Goal: Task Accomplishment & Management: Manage account settings

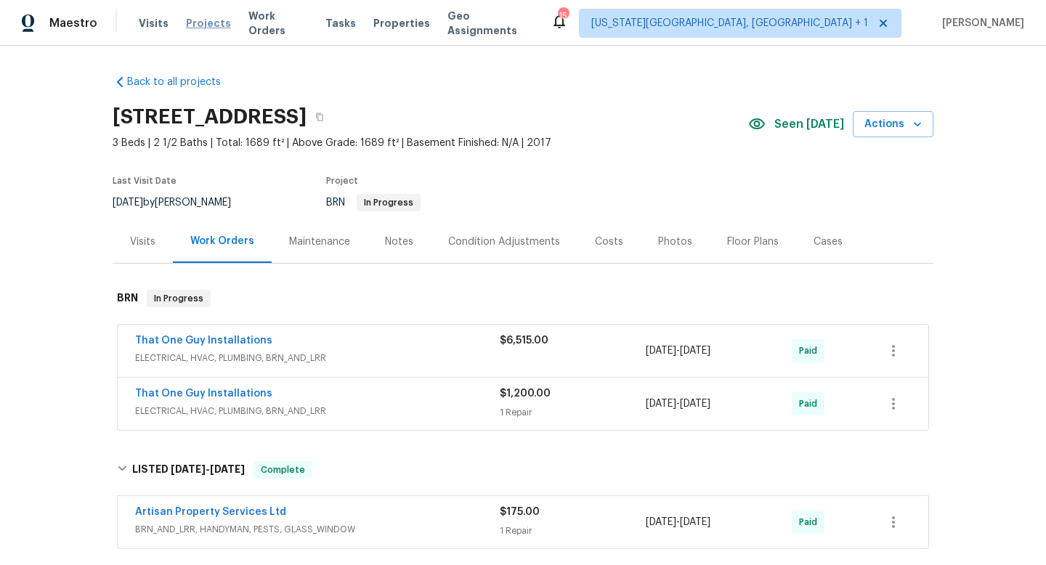
click at [202, 28] on span "Projects" at bounding box center [208, 23] width 45 height 15
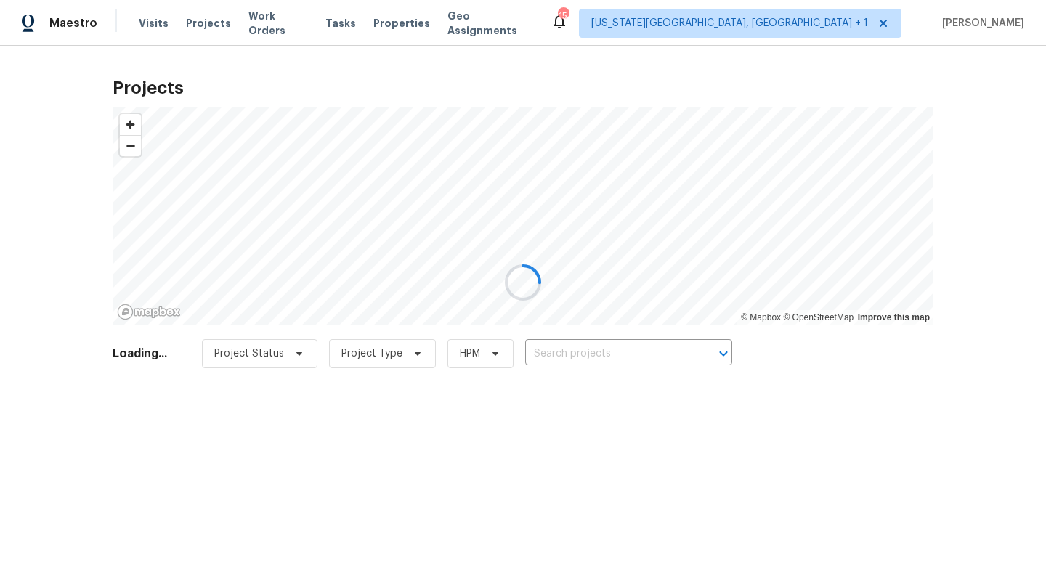
click at [601, 349] on div at bounding box center [523, 282] width 1046 height 565
click at [596, 356] on div at bounding box center [523, 282] width 1046 height 565
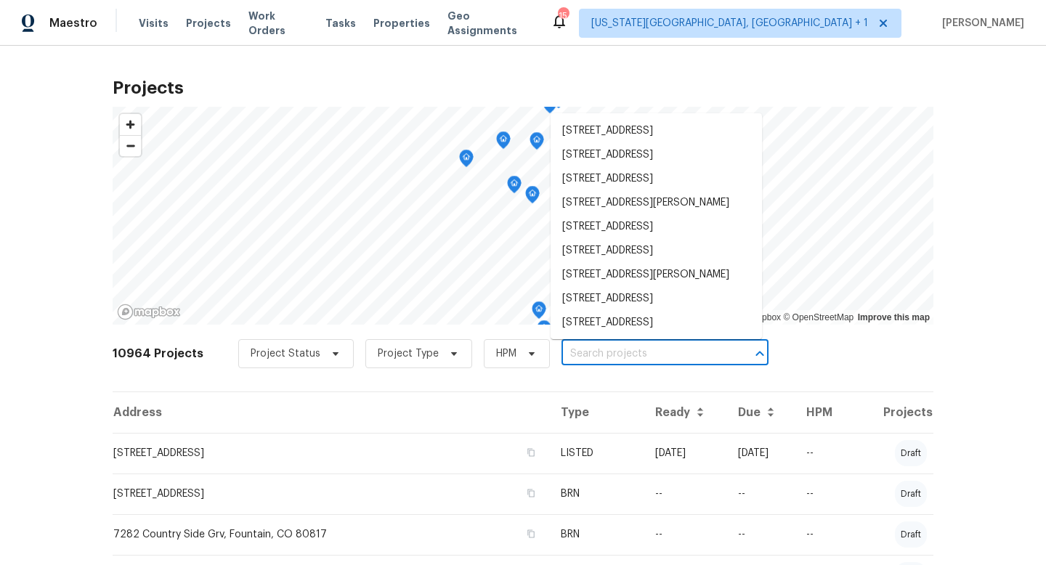
click at [596, 356] on input "text" at bounding box center [644, 354] width 166 height 23
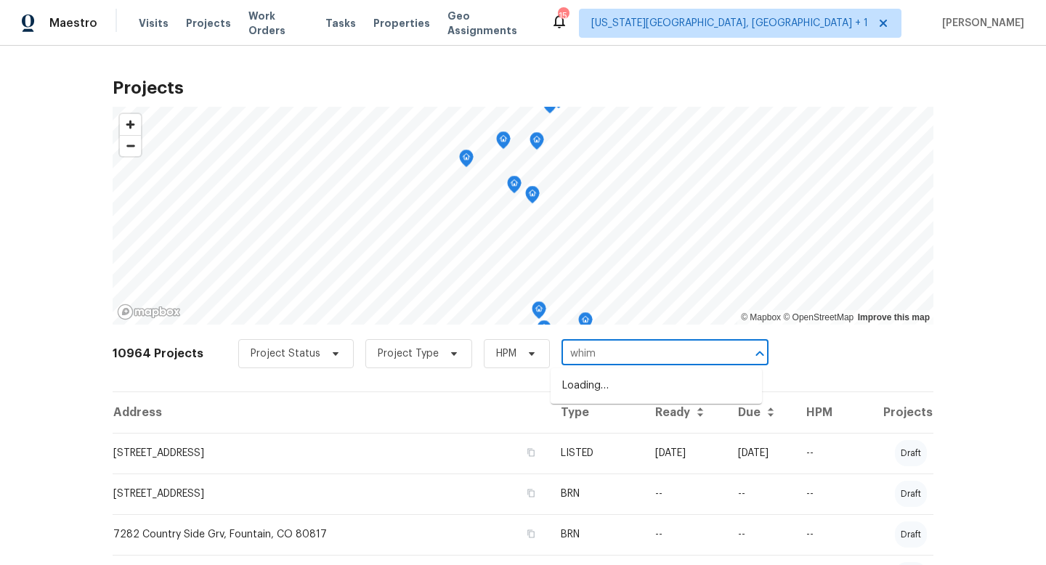
type input "whims"
click at [599, 422] on li "5570 Whimsical Dr, Colorado Springs, CO 80917" at bounding box center [656, 410] width 211 height 24
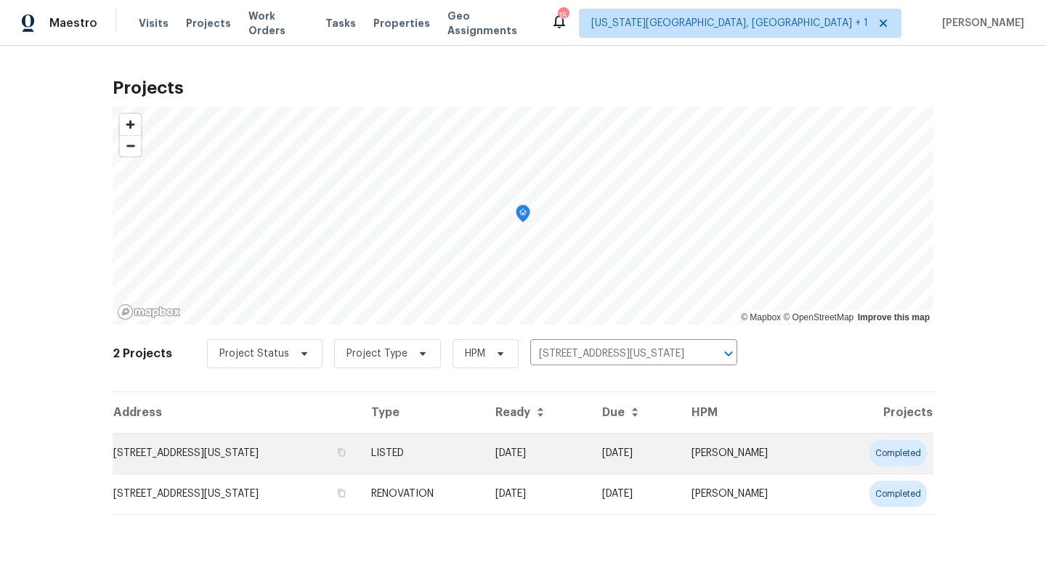
click at [357, 453] on td "5570 Whimsical Dr, Colorado Springs, CO 80917" at bounding box center [236, 453] width 247 height 41
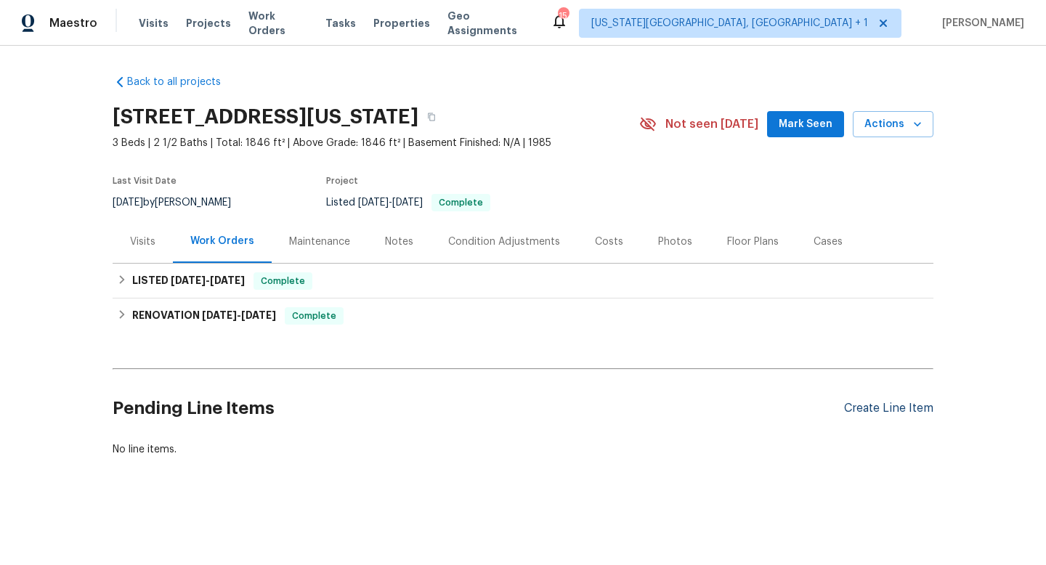
click at [872, 413] on div "Create Line Item" at bounding box center [888, 409] width 89 height 14
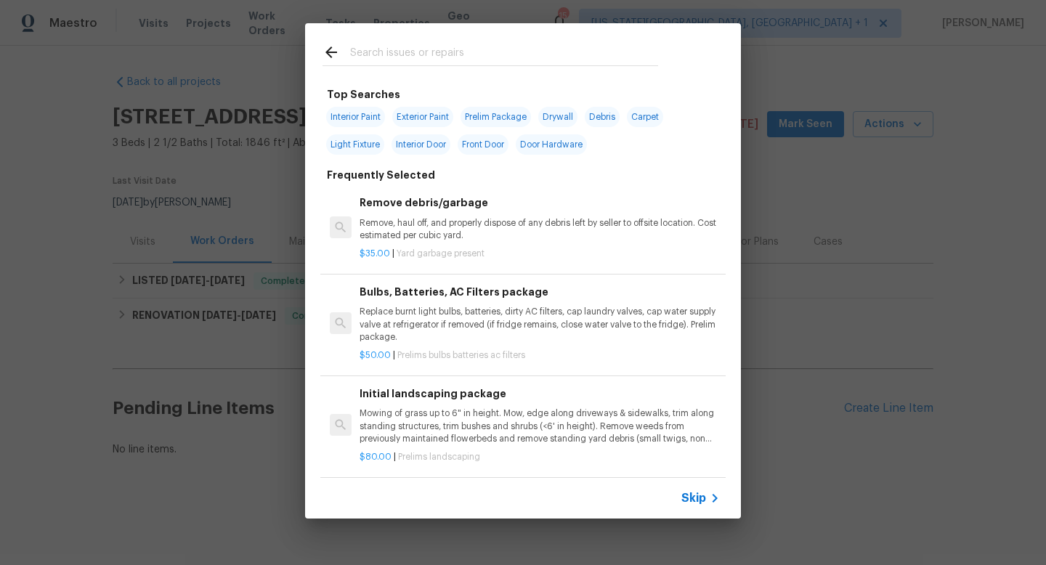
click at [387, 54] on input "text" at bounding box center [504, 55] width 308 height 22
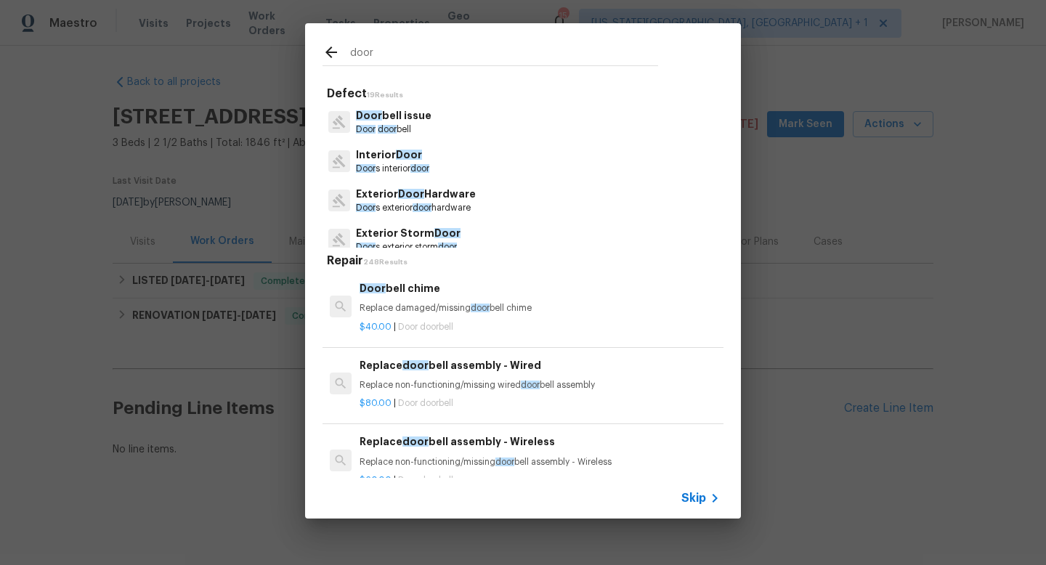
type input "door"
click at [393, 152] on p "Interior Door" at bounding box center [392, 154] width 73 height 15
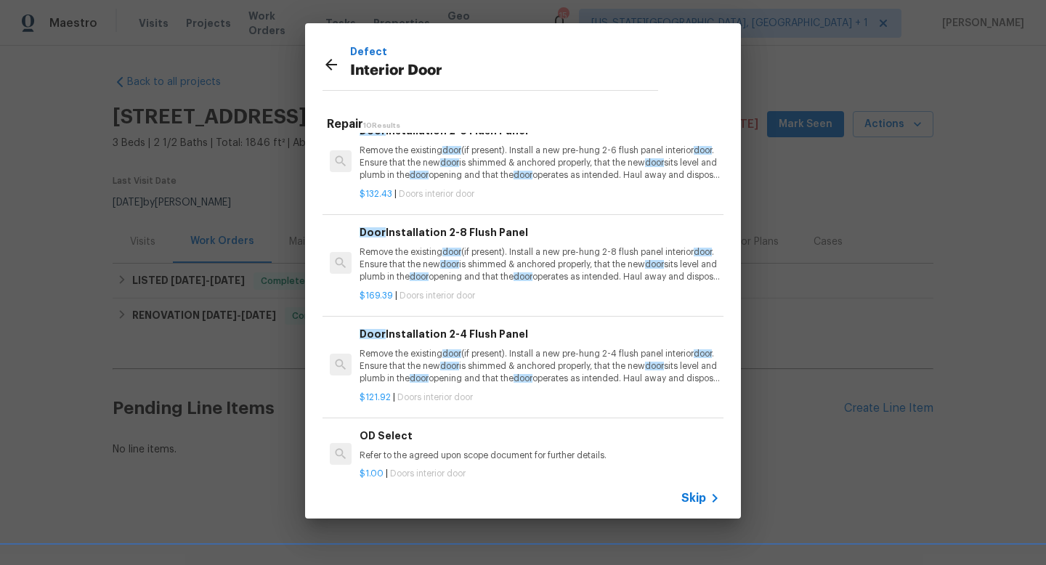
scroll to position [593, 0]
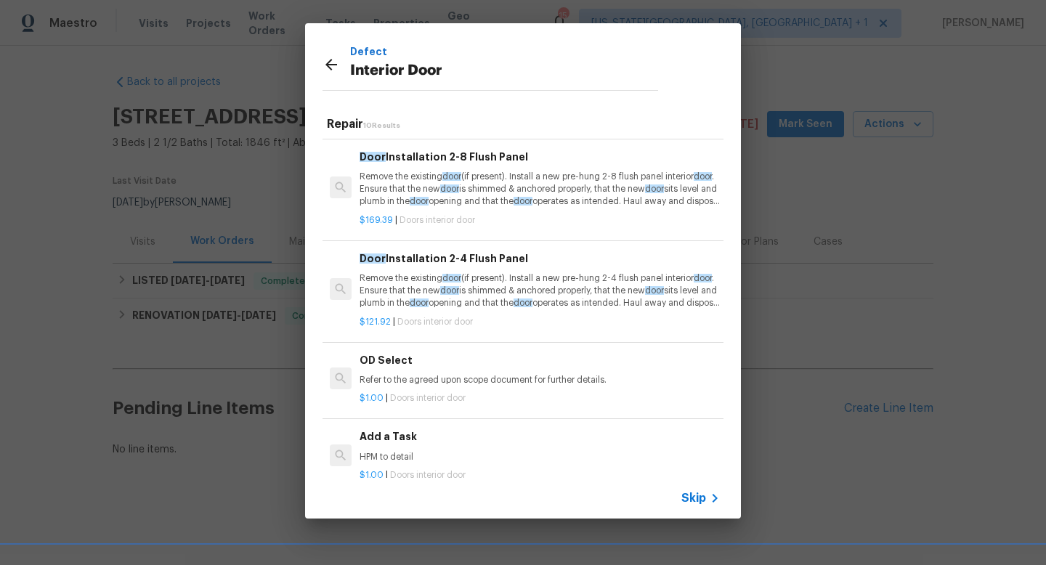
click at [403, 448] on div "Add a Task HPM to detail" at bounding box center [540, 446] width 360 height 35
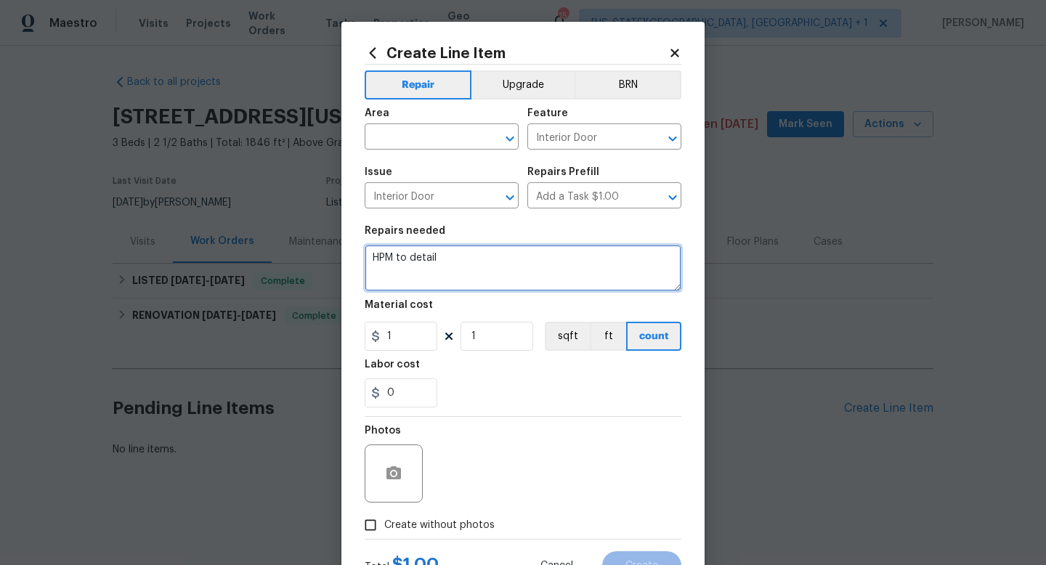
drag, startPoint x: 448, startPoint y: 265, endPoint x: 255, endPoint y: 233, distance: 195.8
click at [255, 233] on div "Create Line Item Repair Upgrade BRN Area ​ Feature Interior Door ​ Issue Interi…" at bounding box center [523, 282] width 1046 height 565
type textarea "Remove strike from front door and secure deadbolt to set correctly."
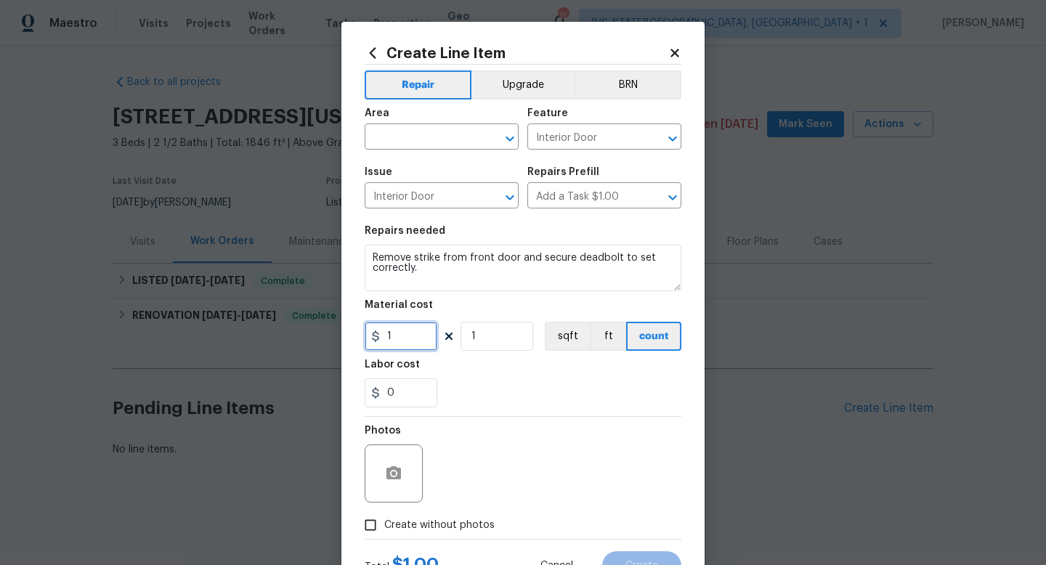
click at [398, 346] on input "1" at bounding box center [401, 336] width 73 height 29
type input "100"
click at [467, 527] on span "Create without photos" at bounding box center [439, 525] width 110 height 15
click at [384, 527] on input "Create without photos" at bounding box center [371, 525] width 28 height 28
checkbox input "true"
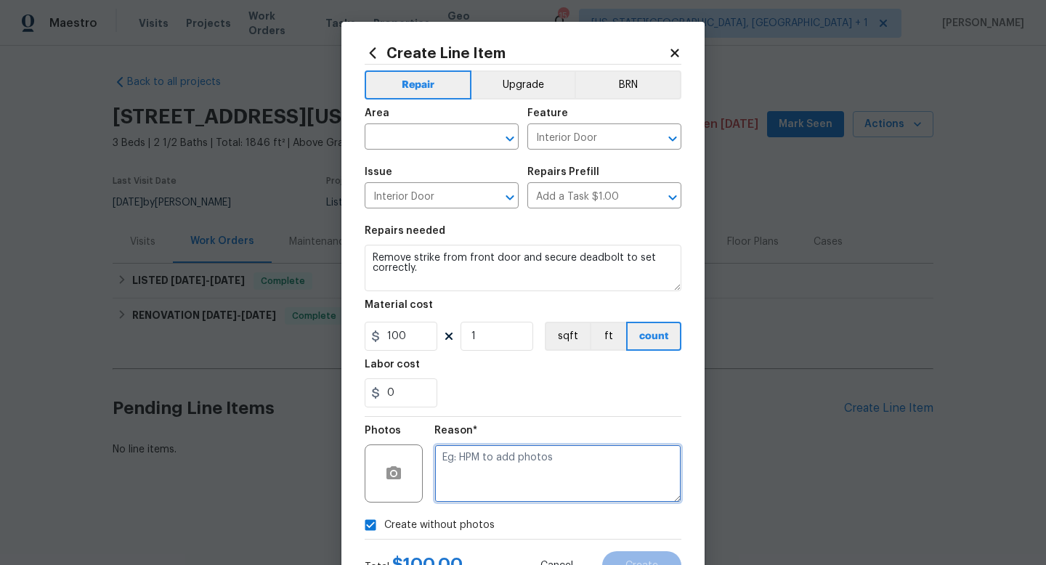
click at [471, 484] on textarea at bounding box center [557, 473] width 247 height 58
type textarea "na"
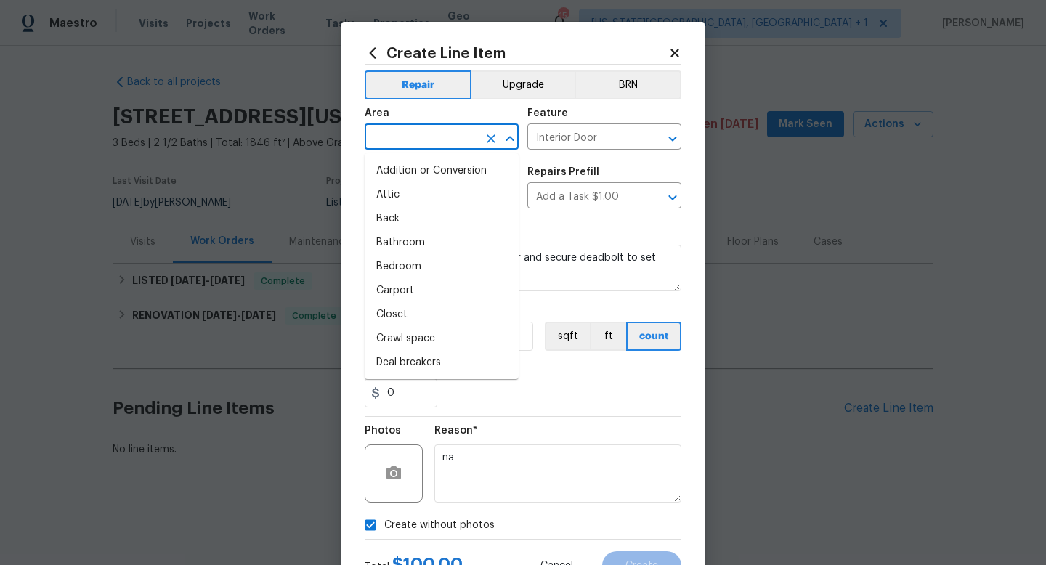
click at [408, 129] on input "text" at bounding box center [421, 138] width 113 height 23
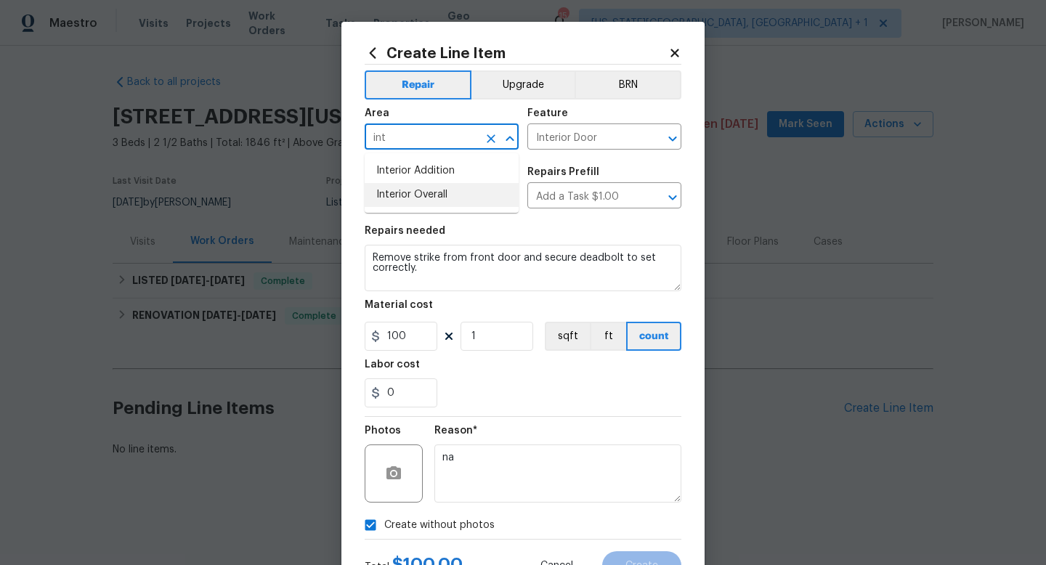
click at [389, 192] on li "Interior Overall" at bounding box center [442, 195] width 154 height 24
type input "Interior Overall"
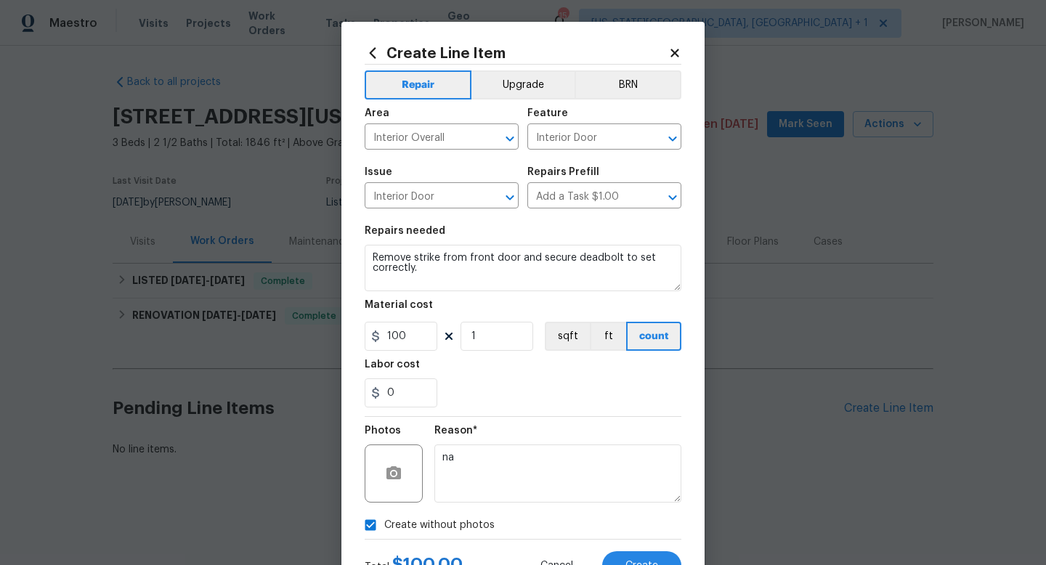
click at [658, 546] on div "Total $ 100.00 Cancel Create" at bounding box center [523, 560] width 317 height 41
click at [657, 559] on button "Create" at bounding box center [641, 565] width 79 height 29
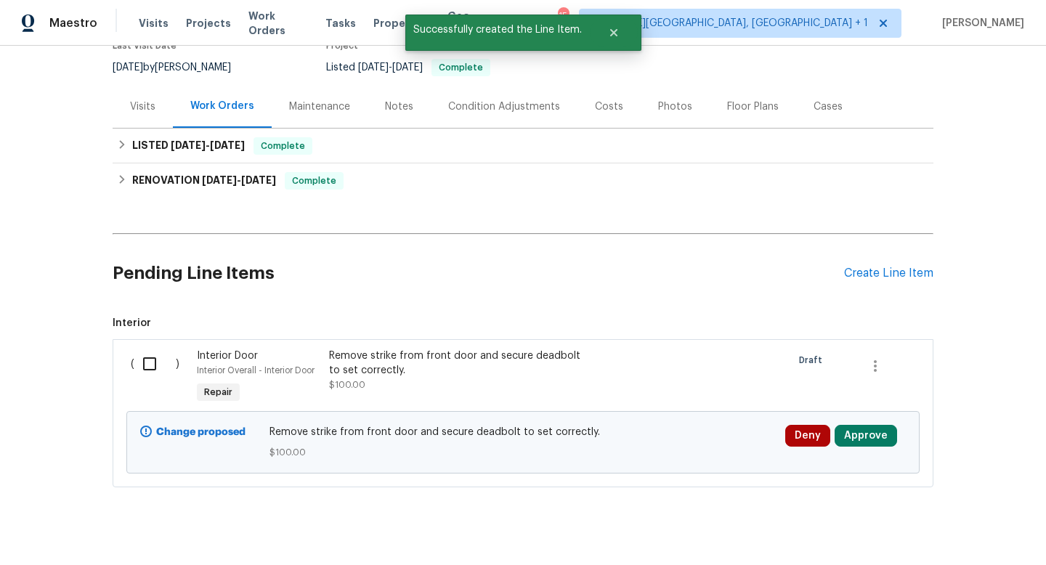
scroll to position [156, 0]
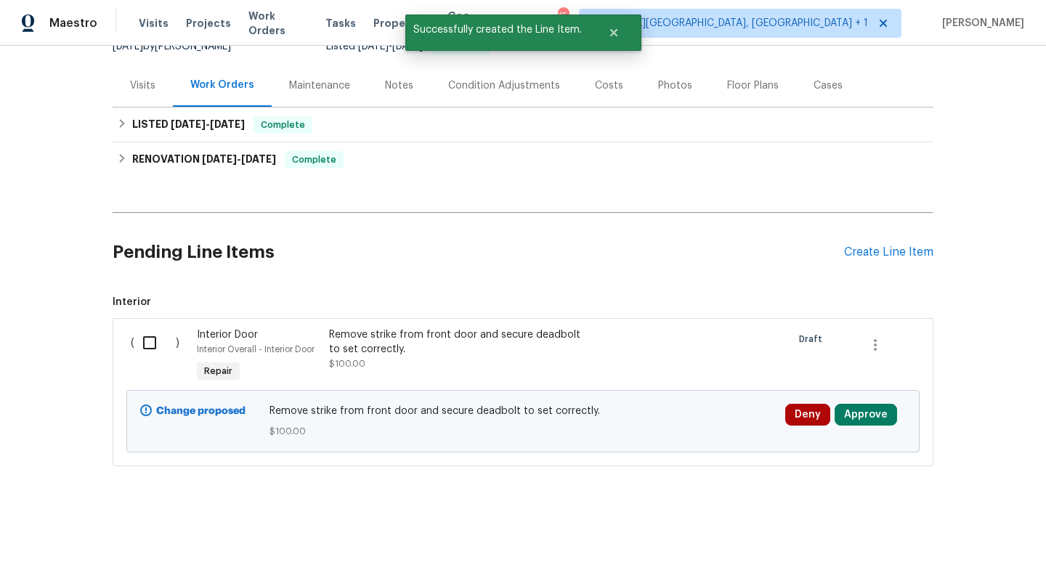
click at [157, 328] on input "checkbox" at bounding box center [154, 343] width 41 height 31
checkbox input "true"
click at [922, 513] on div "Cancel (1) Item Create Work Order" at bounding box center [523, 529] width 1046 height 74
click at [922, 522] on span "Create Work Order" at bounding box center [962, 529] width 97 height 18
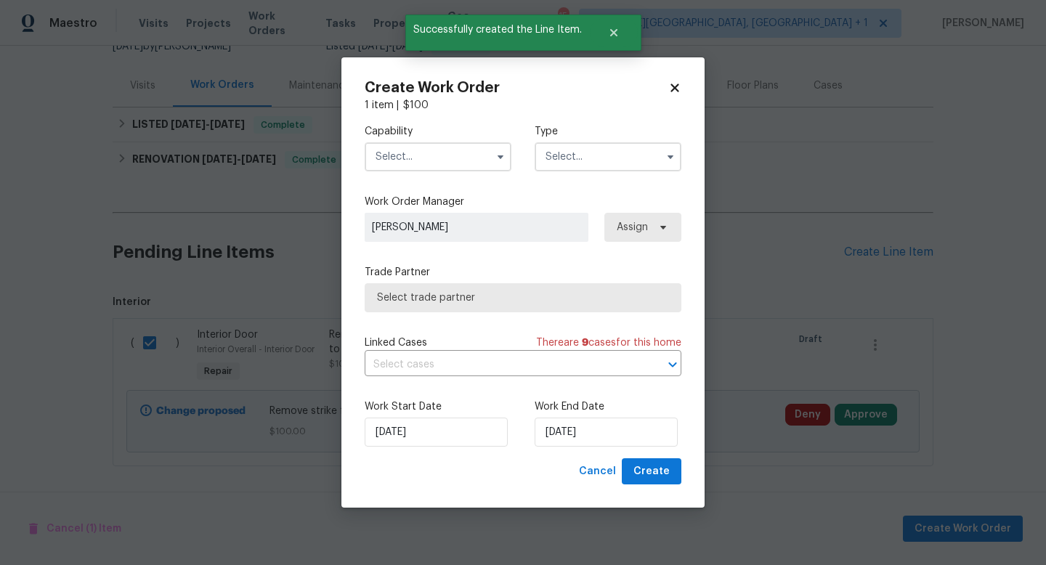
click at [456, 161] on input "text" at bounding box center [438, 156] width 147 height 29
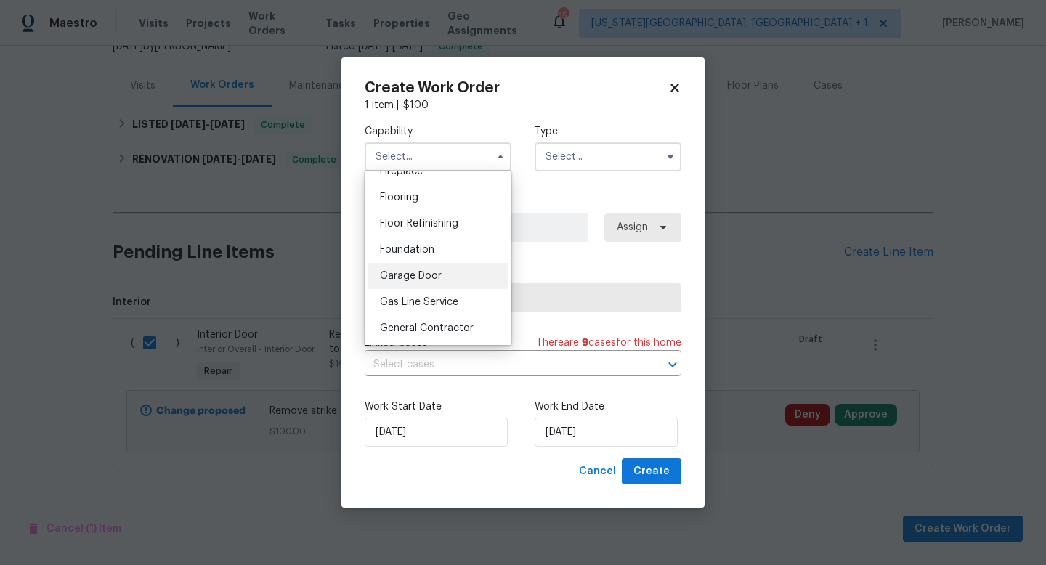
scroll to position [566, 0]
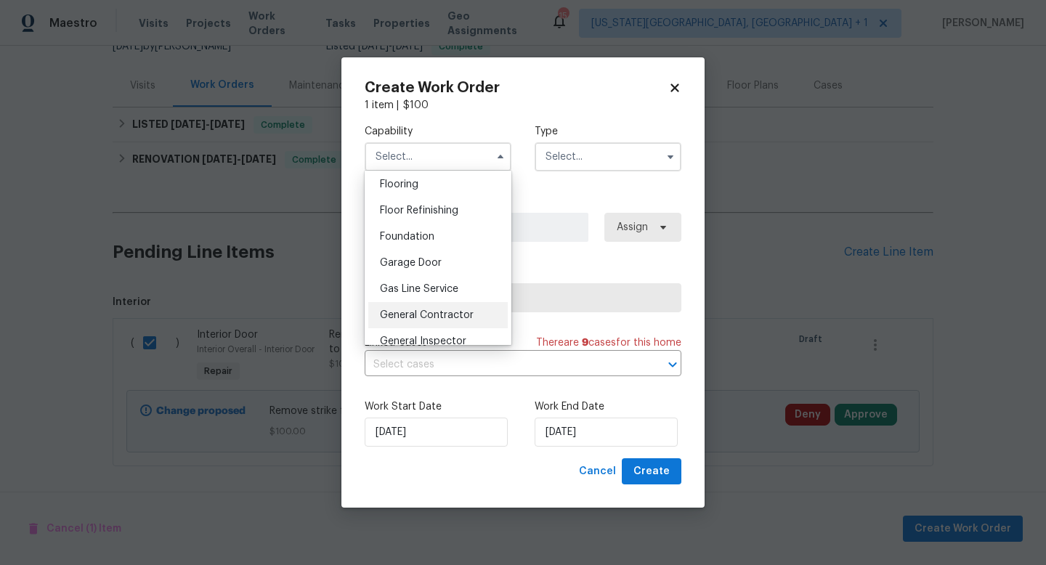
click at [415, 306] on div "General Contractor" at bounding box center [437, 315] width 139 height 26
type input "General Contractor"
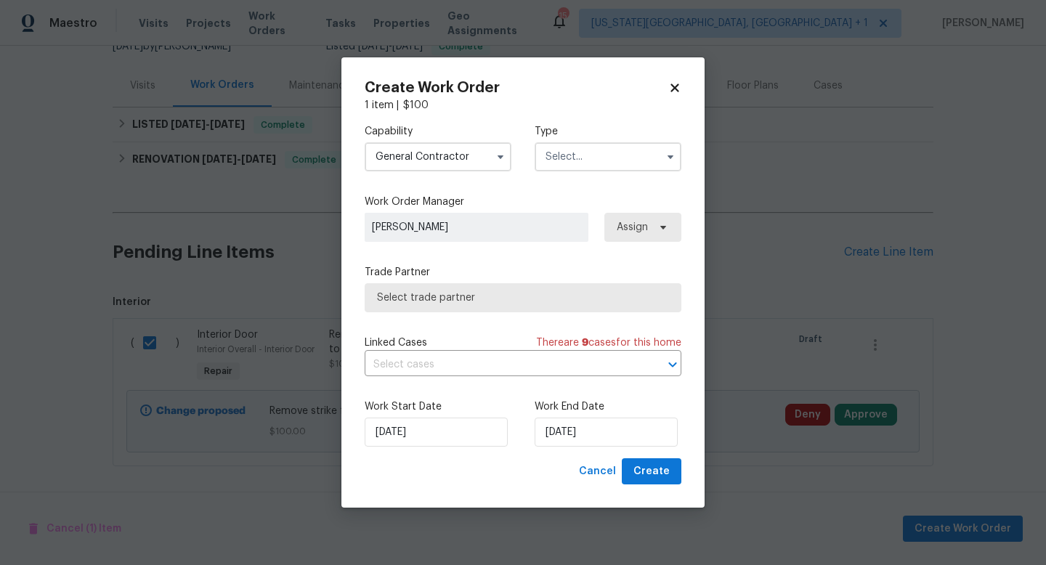
click at [606, 153] on input "text" at bounding box center [608, 156] width 147 height 29
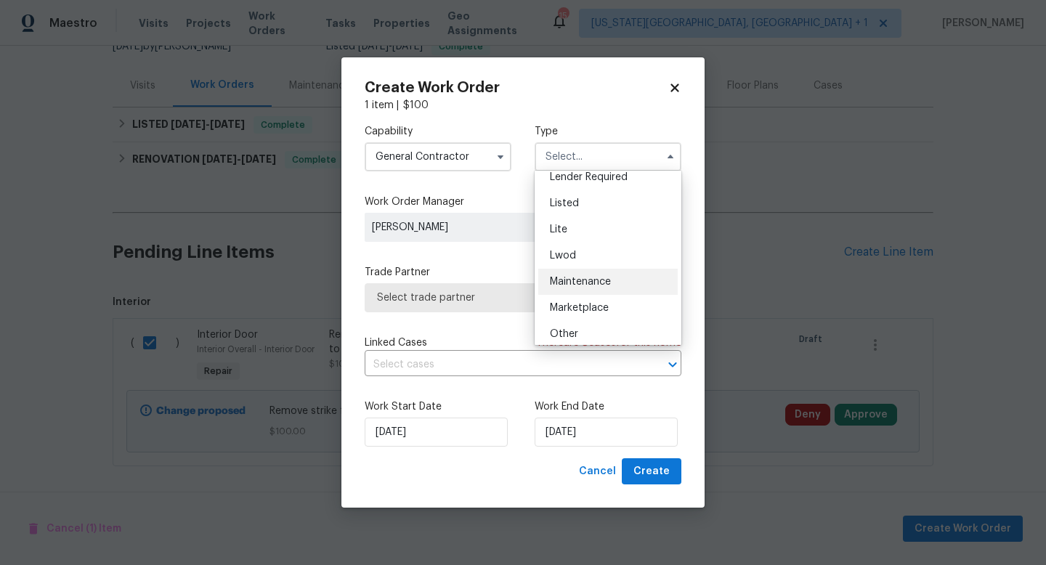
scroll to position [139, 0]
click at [565, 212] on div "Listed" at bounding box center [607, 205] width 139 height 26
type input "Listed"
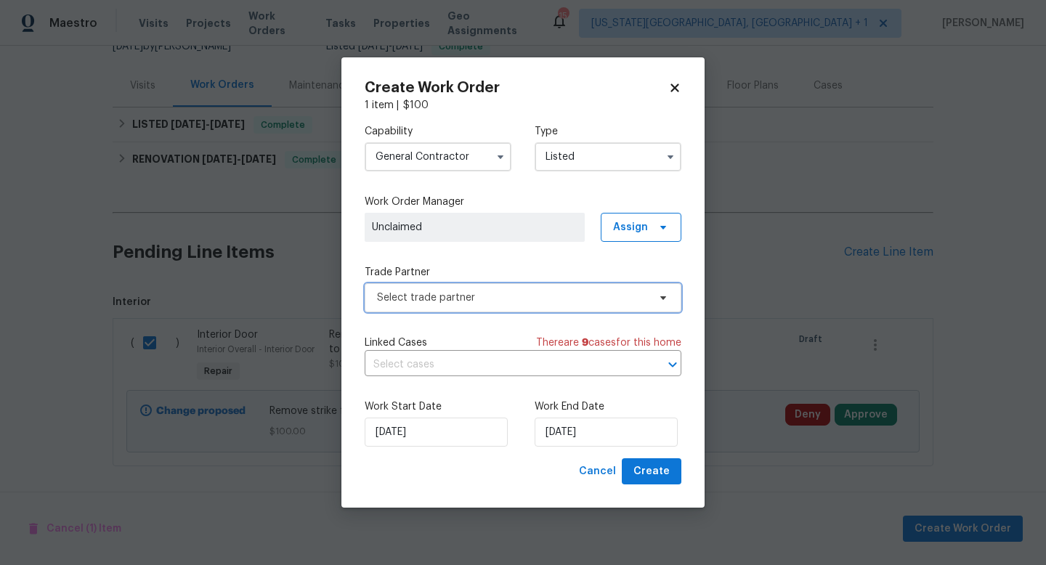
click at [458, 293] on span "Select trade partner" at bounding box center [512, 298] width 271 height 15
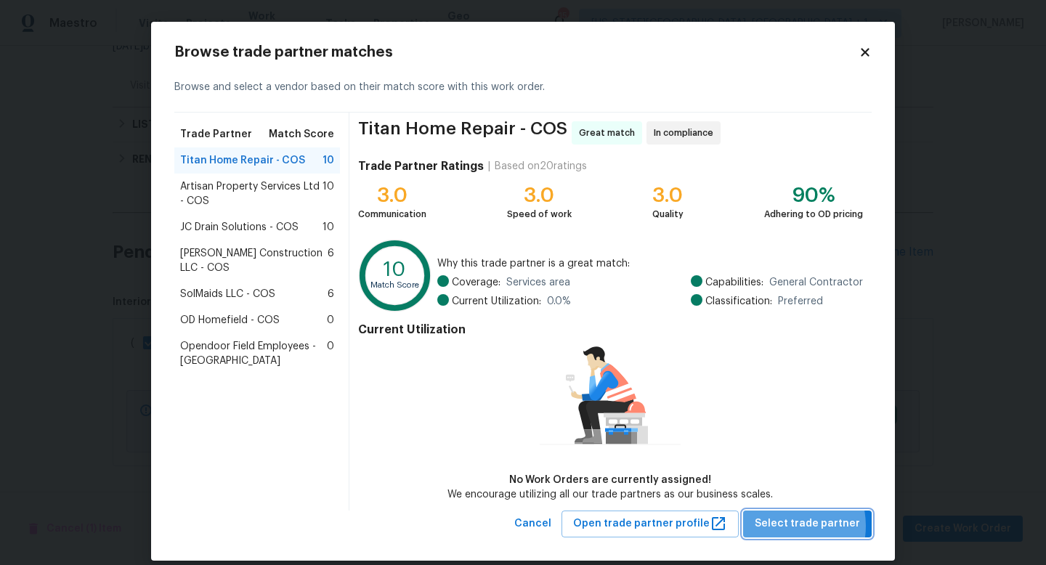
click at [787, 525] on span "Select trade partner" at bounding box center [807, 524] width 105 height 18
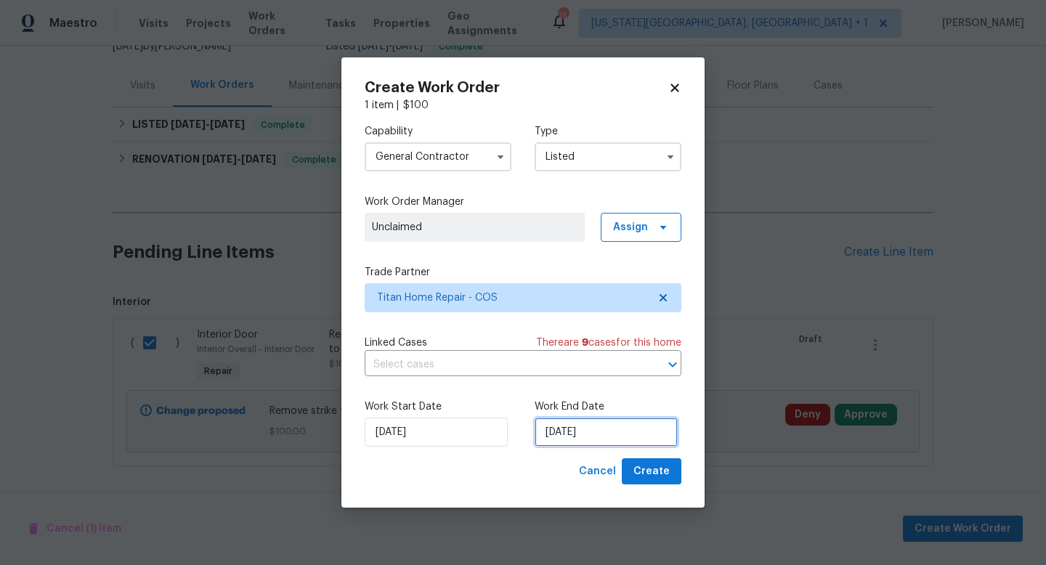
click at [590, 444] on input "[DATE]" at bounding box center [606, 432] width 143 height 29
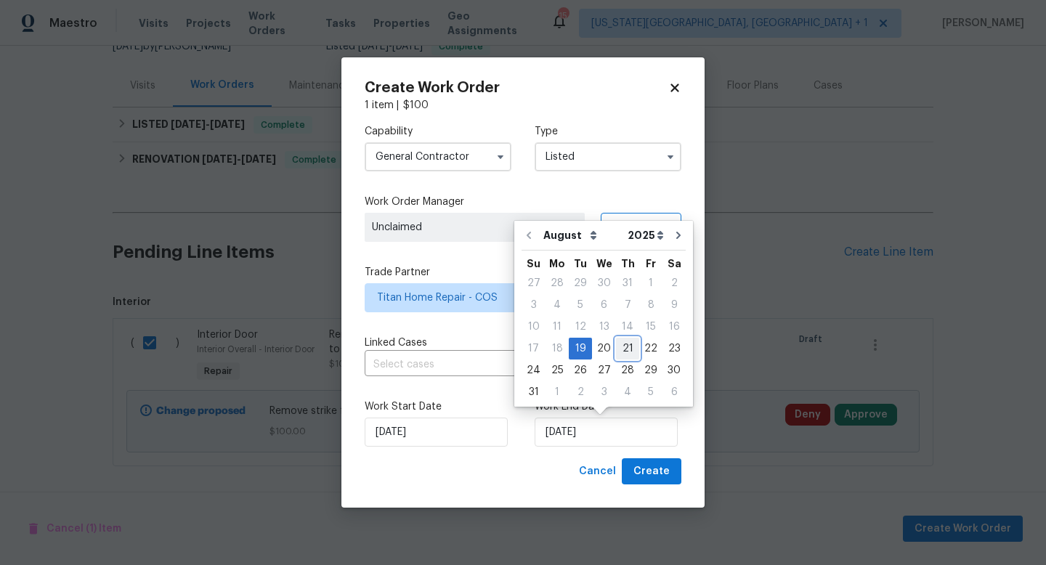
click at [625, 346] on div "21" at bounding box center [627, 348] width 23 height 20
type input "8/21/2025"
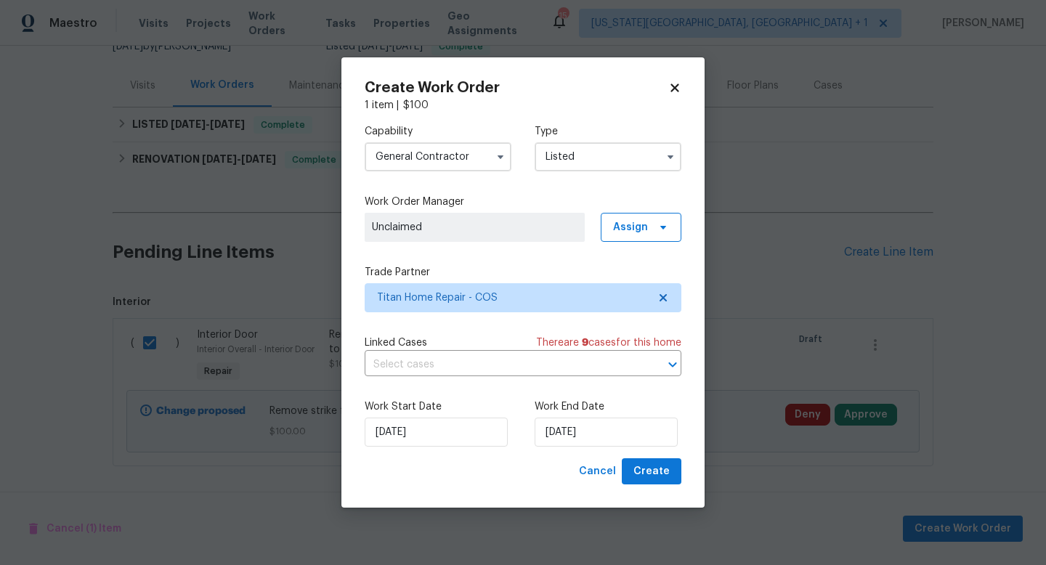
click at [649, 486] on div "Create Work Order 1 item | $ 100 Capability General Contractor Type Listed Work…" at bounding box center [522, 282] width 363 height 451
click at [646, 475] on span "Create" at bounding box center [651, 472] width 36 height 18
checkbox input "false"
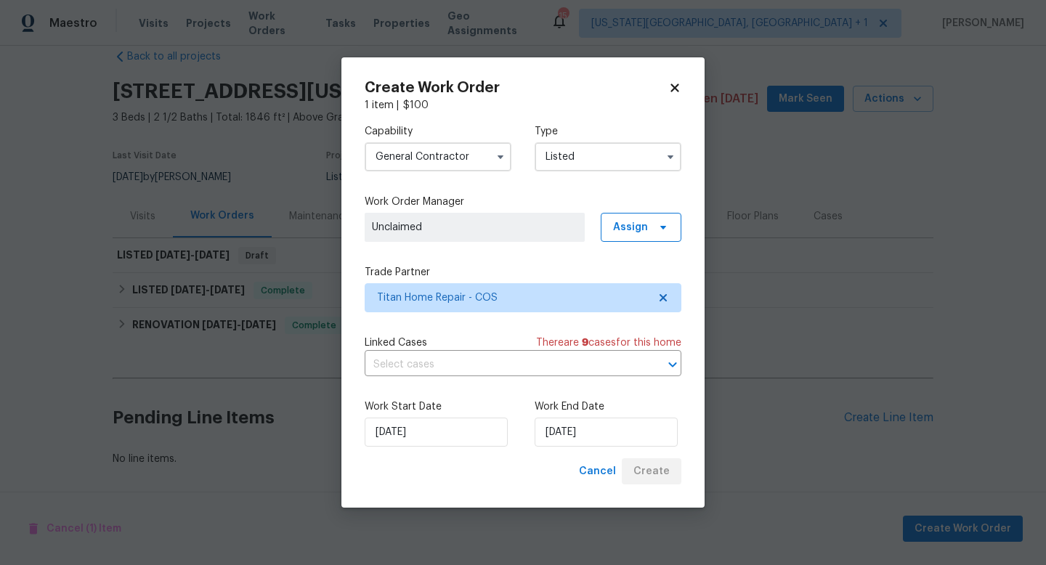
scroll to position [25, 0]
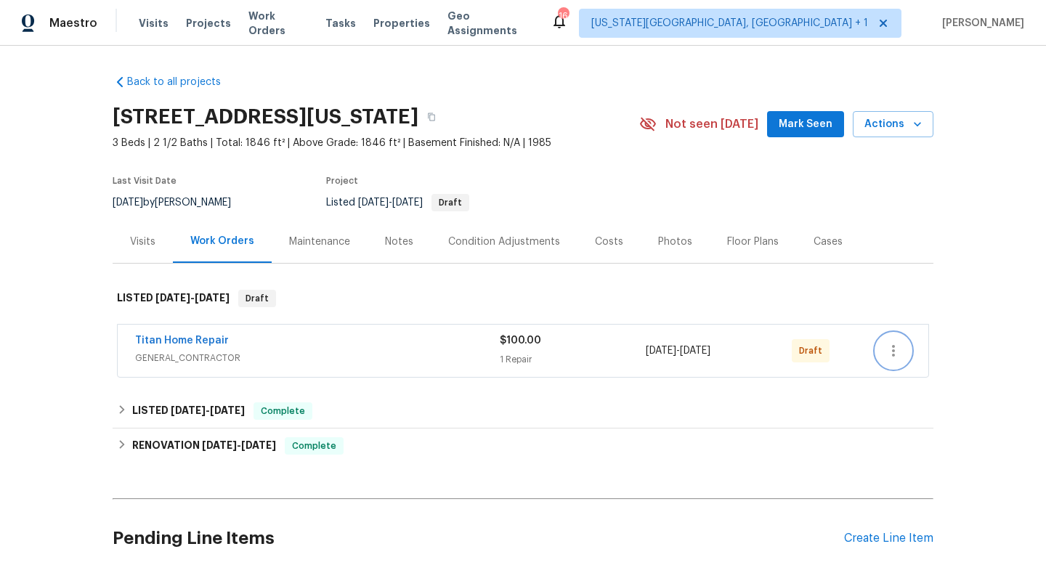
click at [898, 355] on icon "button" at bounding box center [893, 350] width 17 height 17
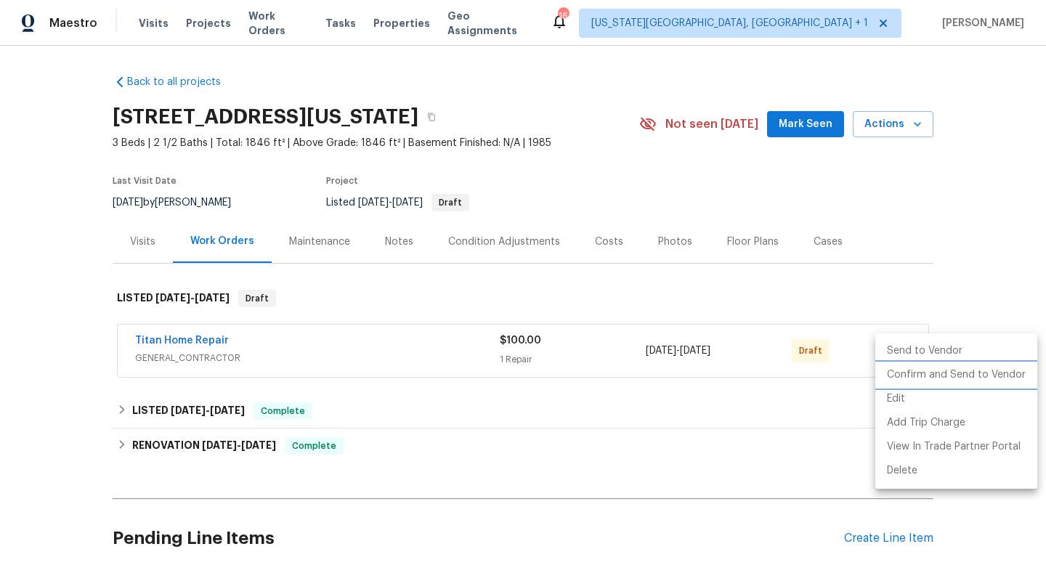
click at [898, 382] on li "Confirm and Send to Vendor" at bounding box center [956, 375] width 162 height 24
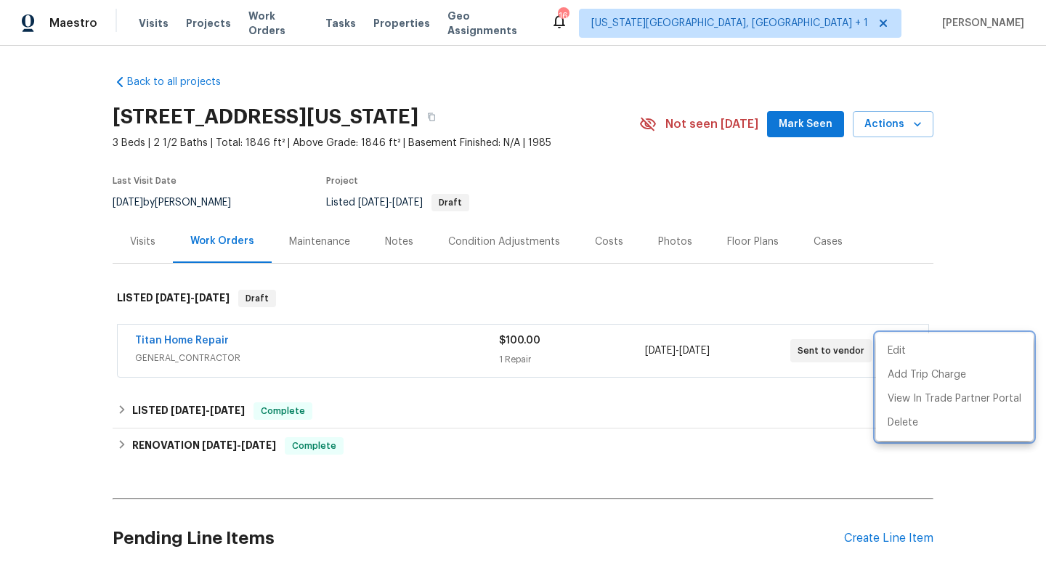
click at [402, 239] on div at bounding box center [523, 282] width 1046 height 565
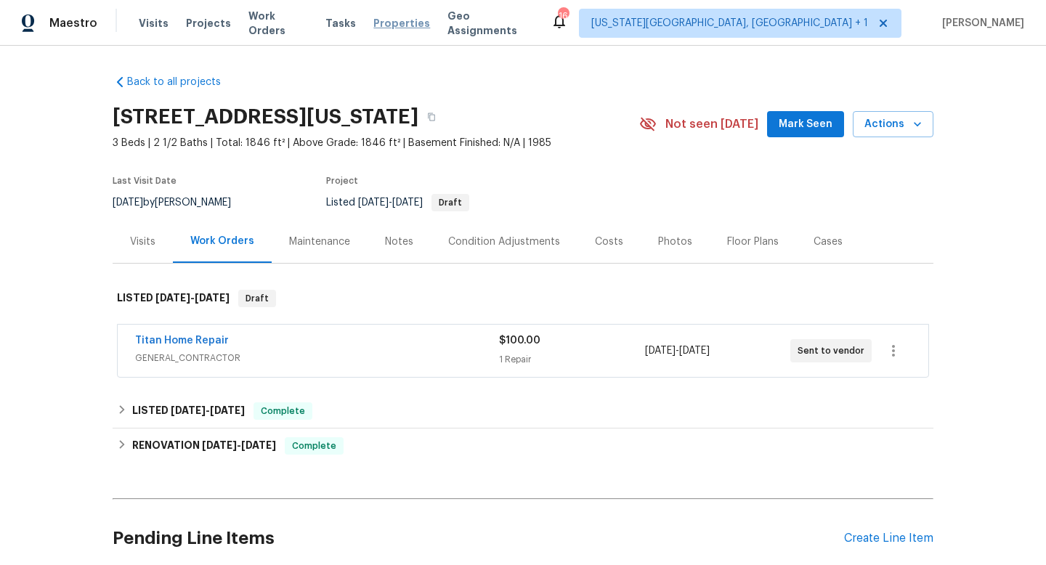
click at [373, 25] on span "Properties" at bounding box center [401, 23] width 57 height 15
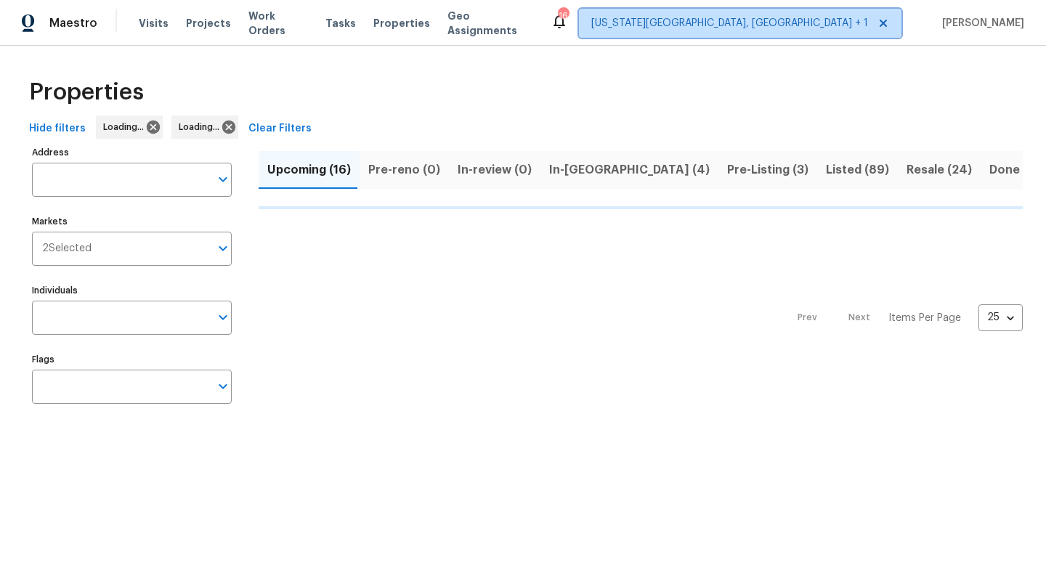
click at [795, 19] on span "[US_STATE][GEOGRAPHIC_DATA], [GEOGRAPHIC_DATA] + 1" at bounding box center [729, 23] width 277 height 15
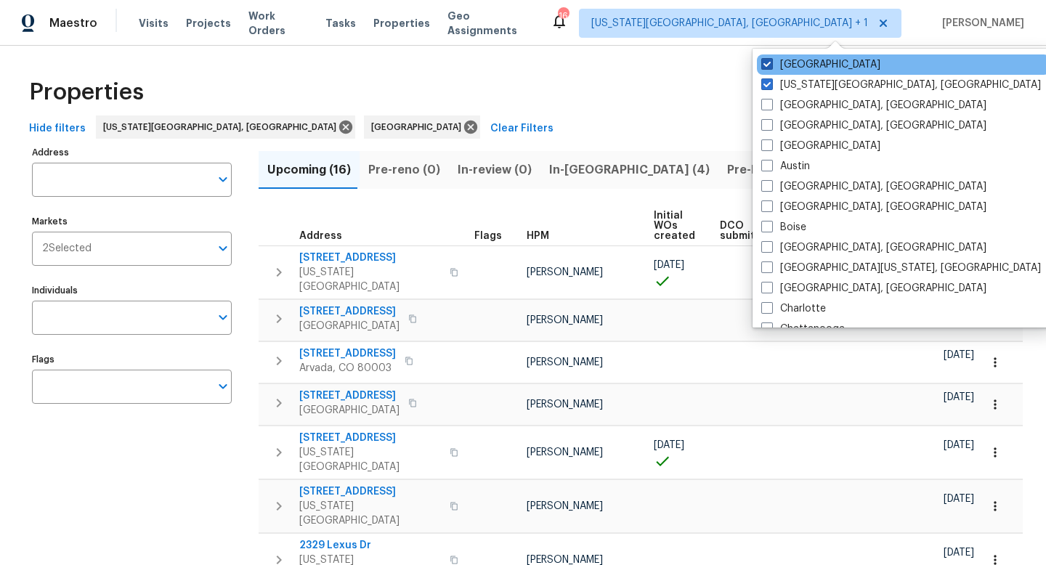
click at [767, 68] on span at bounding box center [767, 64] width 12 height 12
click at [767, 67] on input "[GEOGRAPHIC_DATA]" at bounding box center [765, 61] width 9 height 9
checkbox input "false"
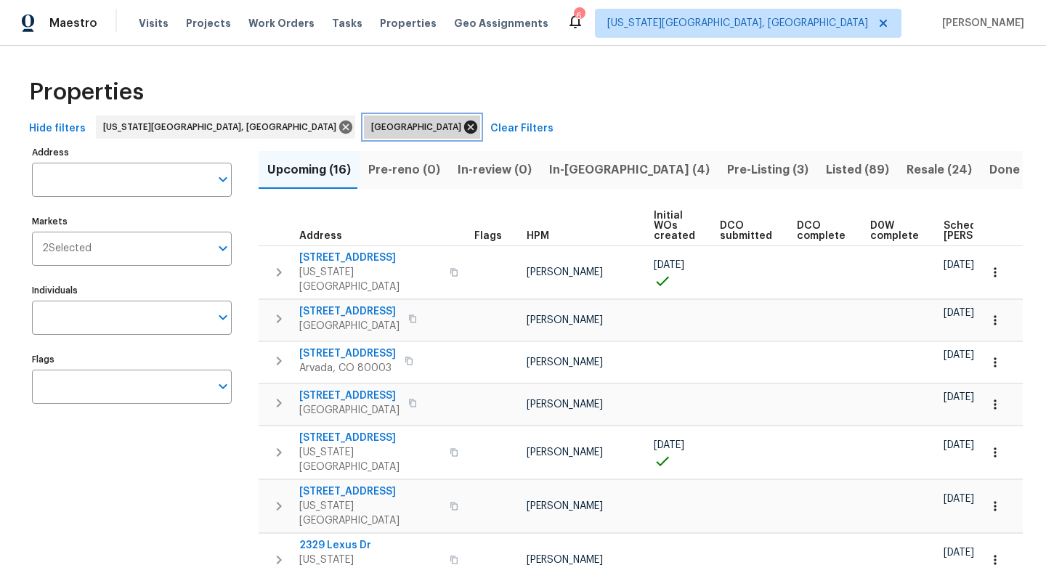
click at [464, 126] on icon at bounding box center [470, 127] width 13 height 13
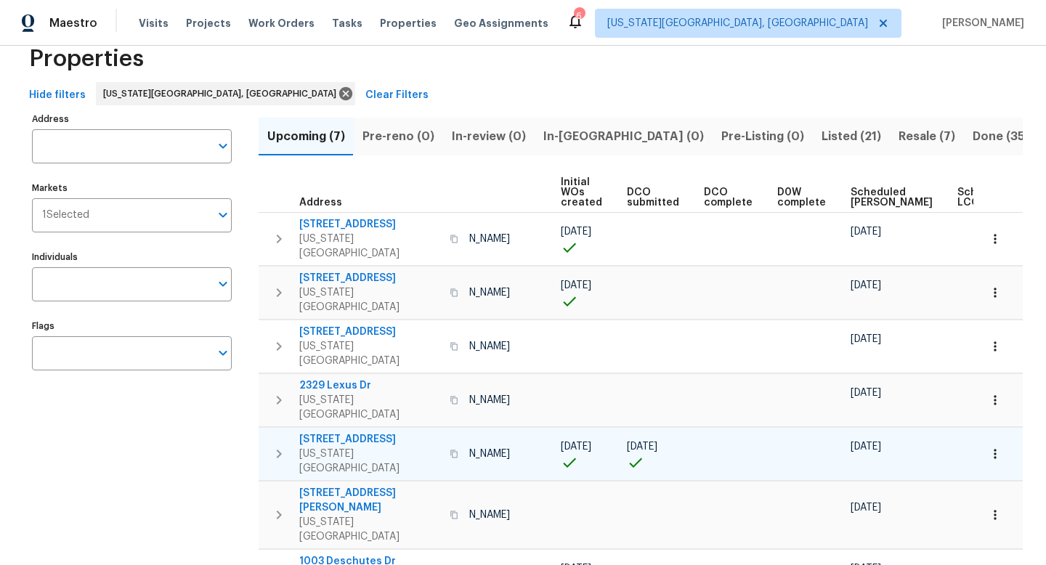
scroll to position [0, 160]
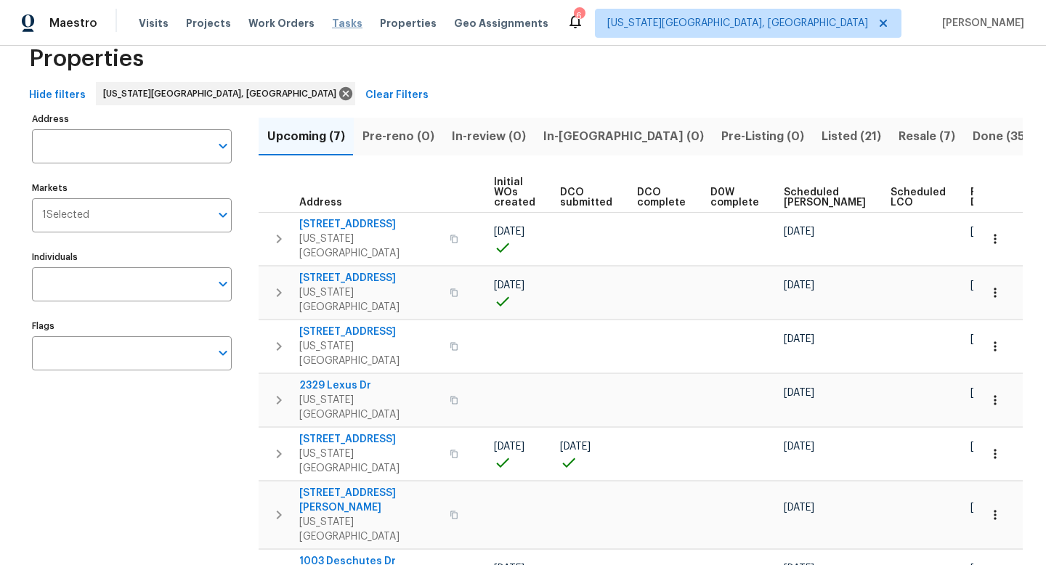
click at [332, 18] on span "Tasks" at bounding box center [347, 23] width 31 height 10
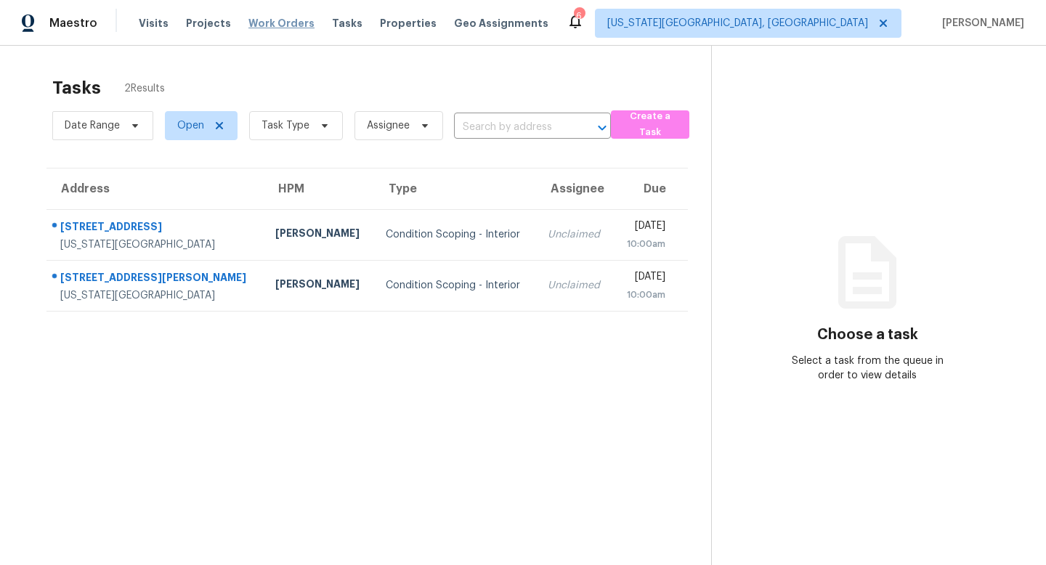
click at [248, 17] on span "Work Orders" at bounding box center [281, 23] width 66 height 15
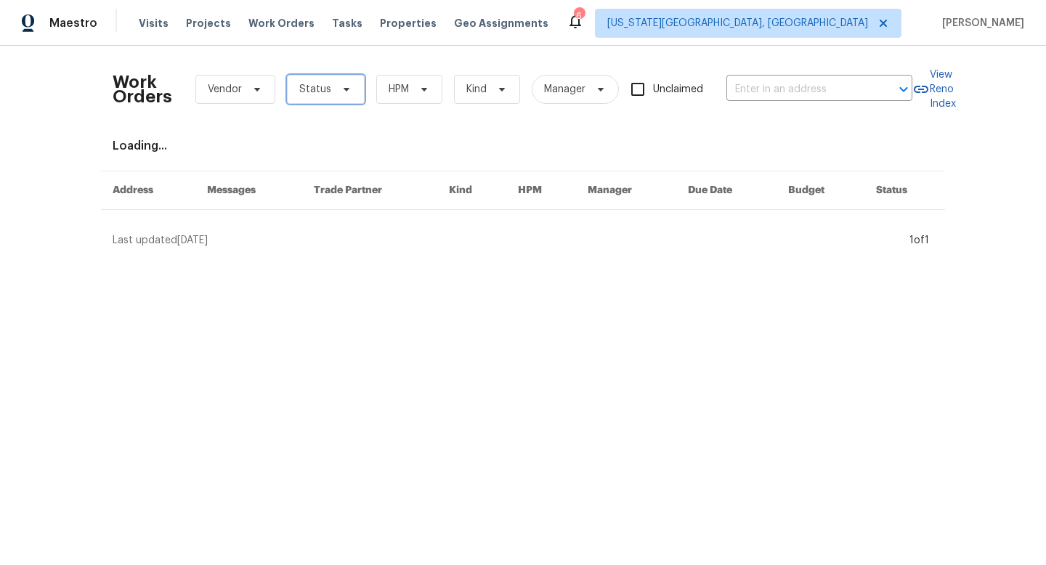
click at [306, 102] on span "Status" at bounding box center [326, 89] width 78 height 29
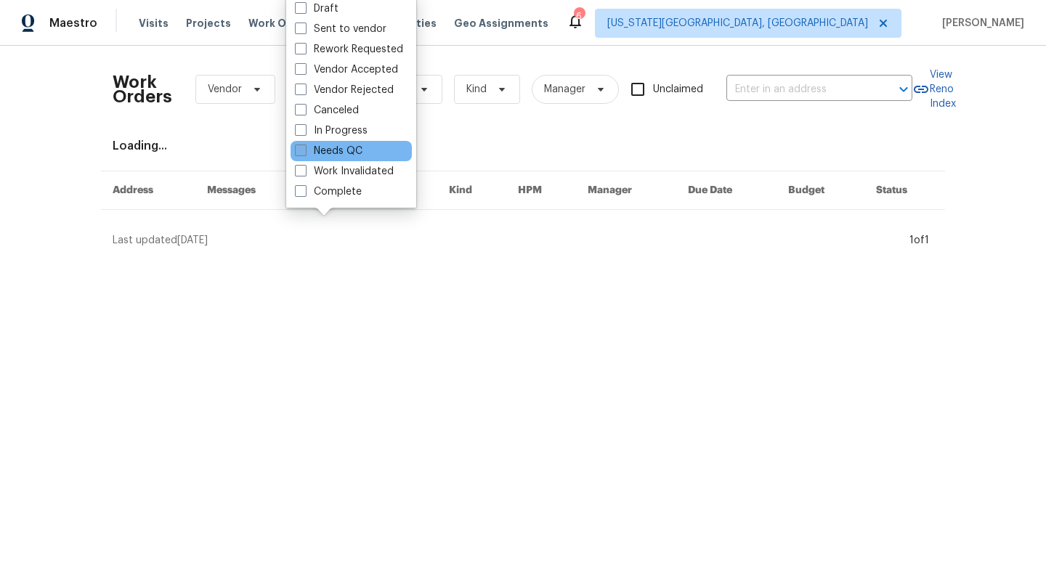
click at [296, 149] on span at bounding box center [301, 151] width 12 height 12
click at [296, 149] on input "Needs QC" at bounding box center [299, 148] width 9 height 9
checkbox input "true"
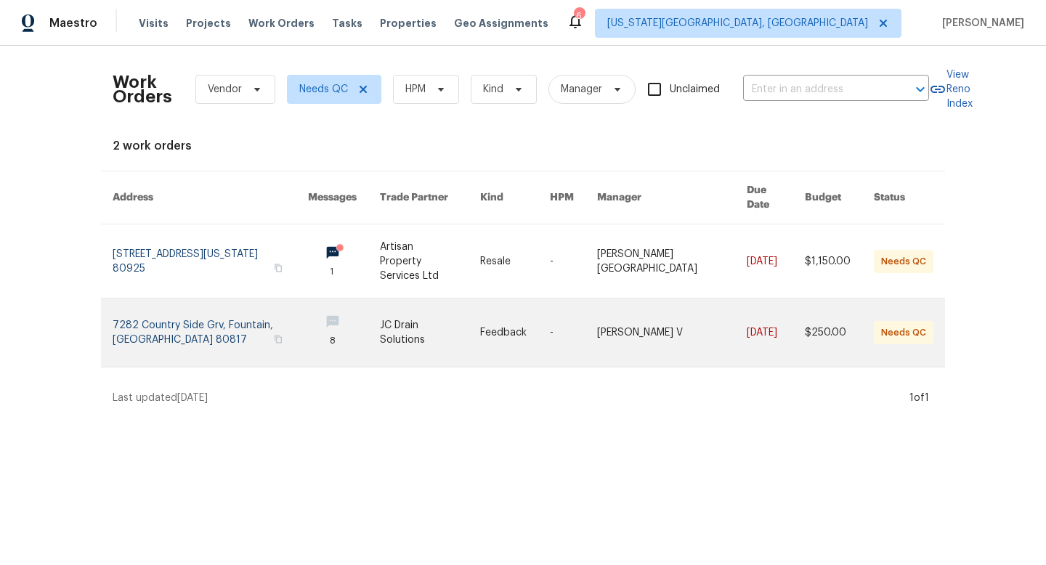
click at [439, 316] on link at bounding box center [430, 332] width 100 height 68
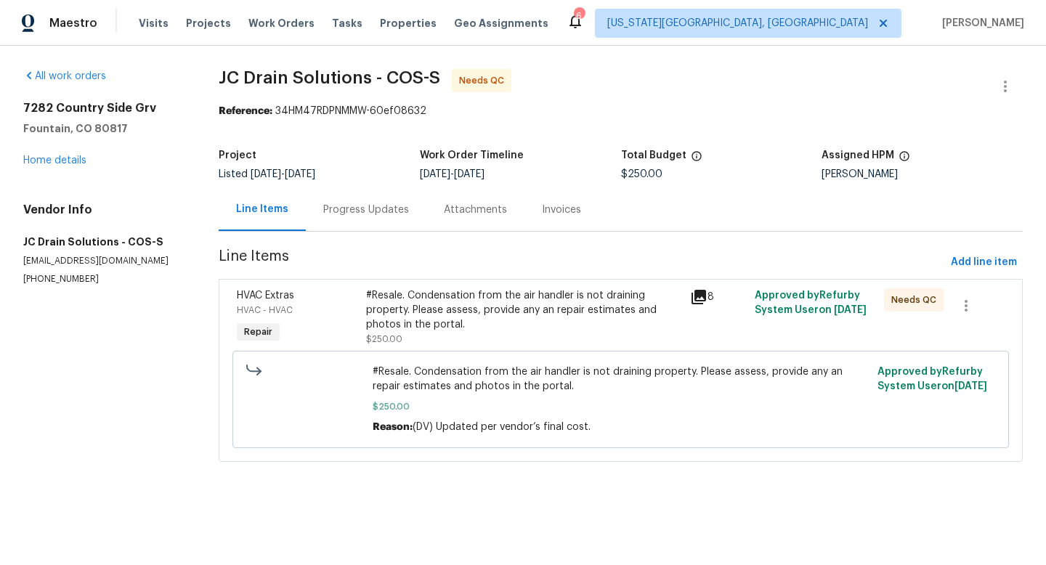
click at [439, 316] on div "#Resale. Condensation from the air handler is not draining property. Please ass…" at bounding box center [523, 310] width 314 height 44
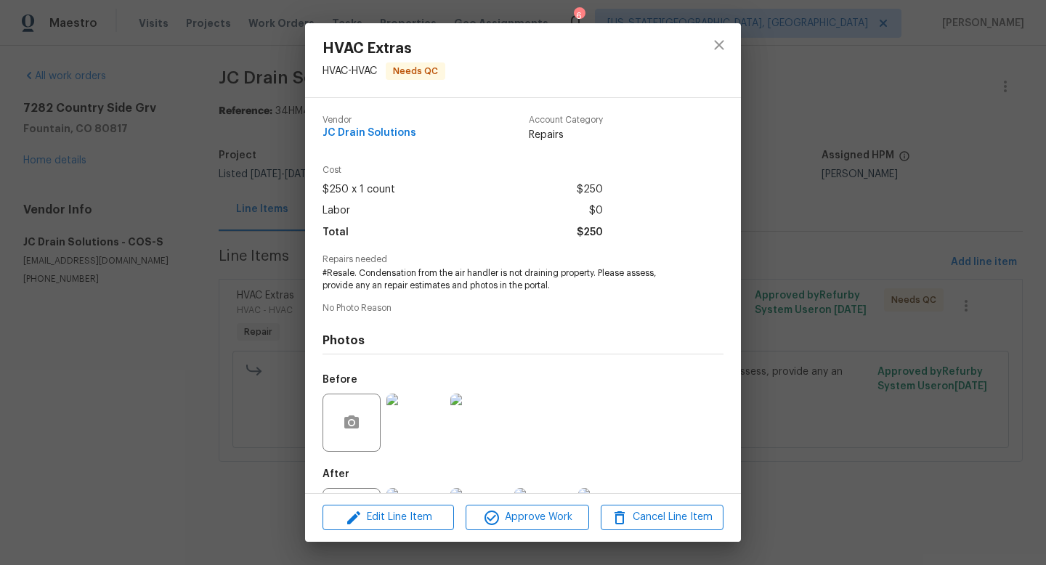
scroll to position [68, 0]
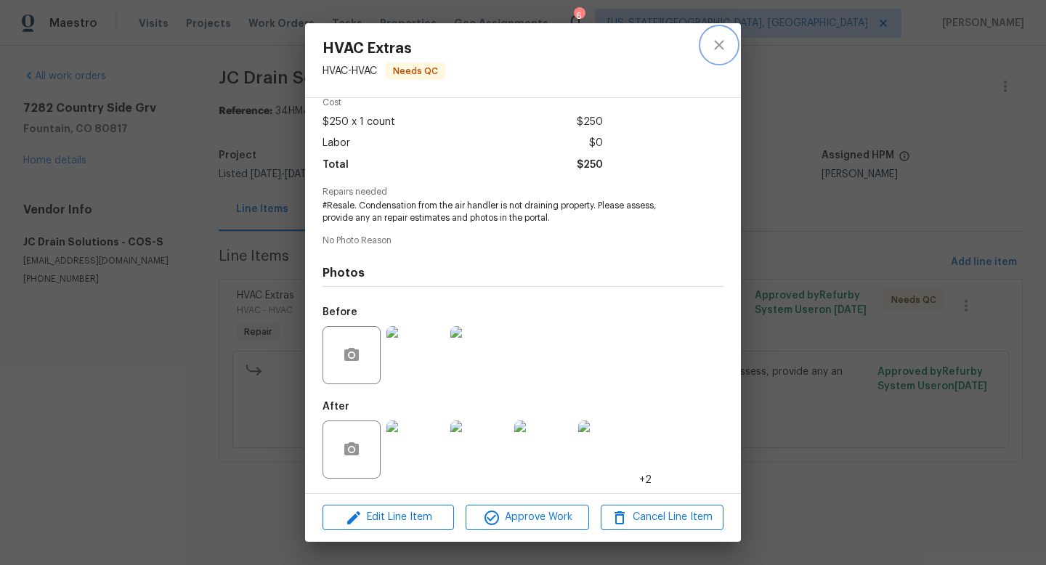
click at [721, 42] on icon "close" at bounding box center [718, 44] width 9 height 9
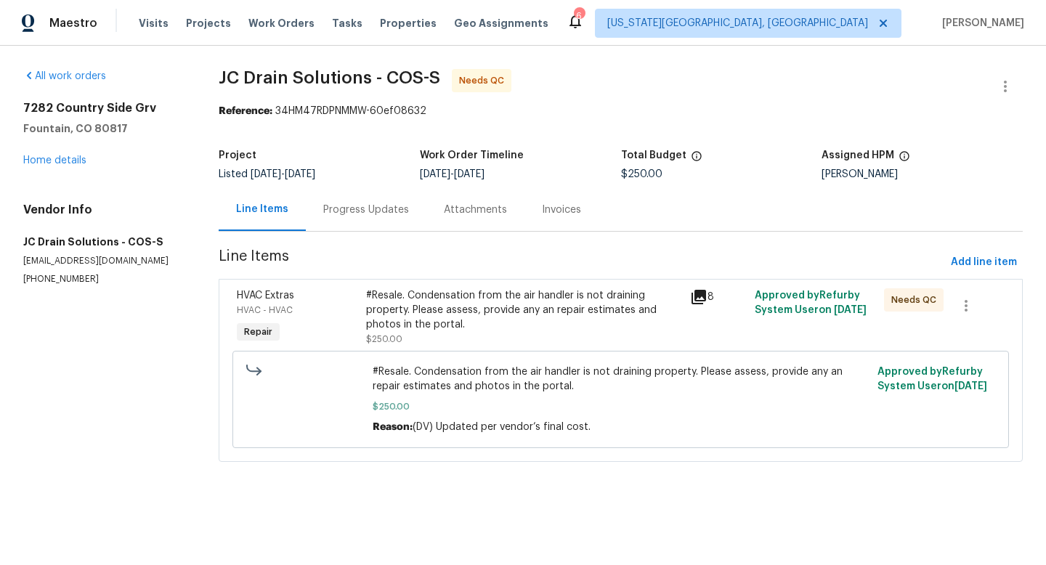
click at [378, 206] on div "Progress Updates" at bounding box center [366, 210] width 86 height 15
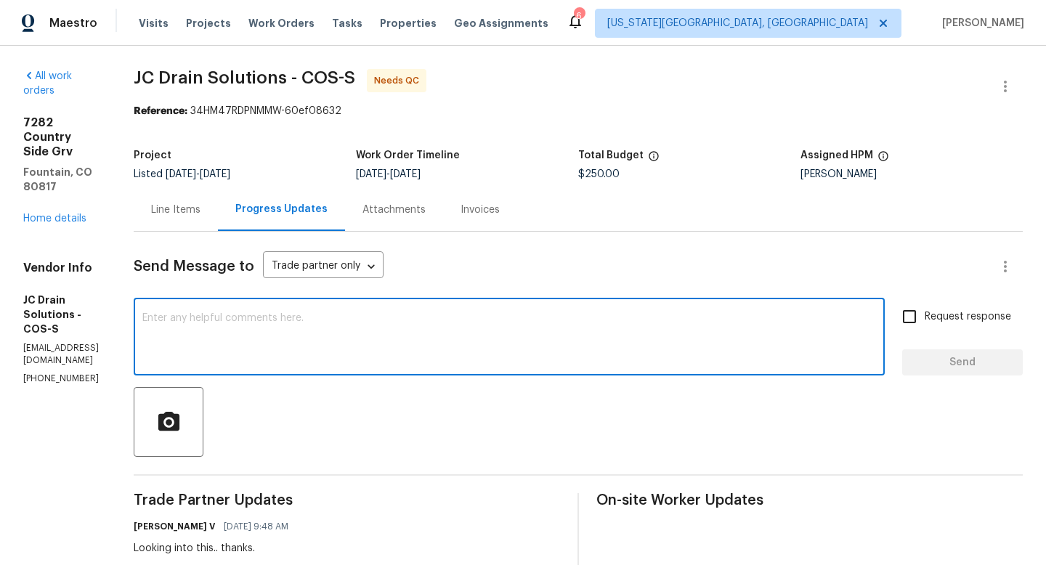
click at [291, 336] on textarea at bounding box center [509, 338] width 734 height 51
type textarea "We will get you answer for this [DATE] guys."
click at [914, 322] on input "Request response" at bounding box center [909, 316] width 31 height 31
checkbox input "true"
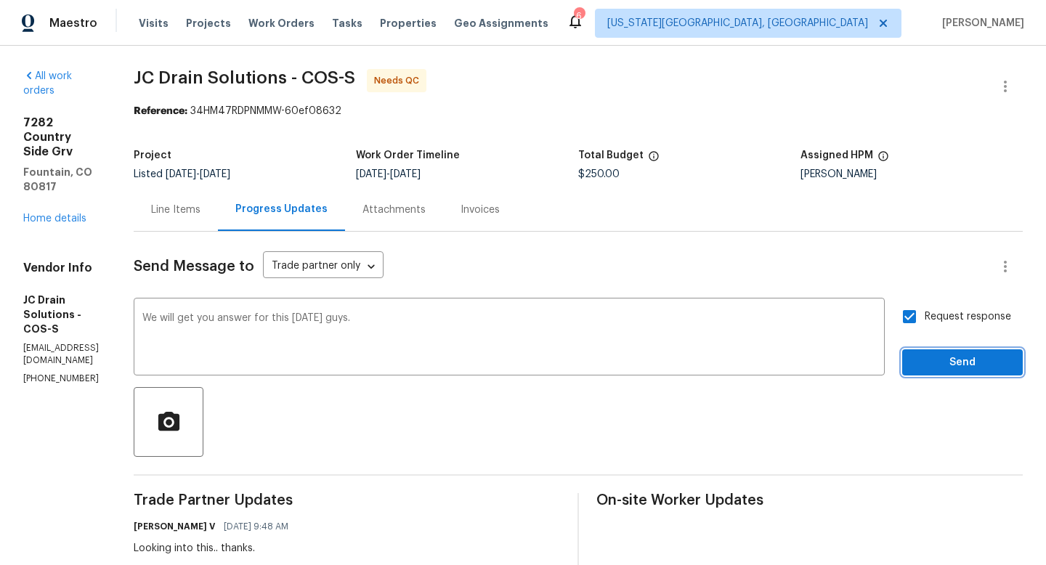
click at [926, 357] on span "Send" at bounding box center [962, 363] width 97 height 18
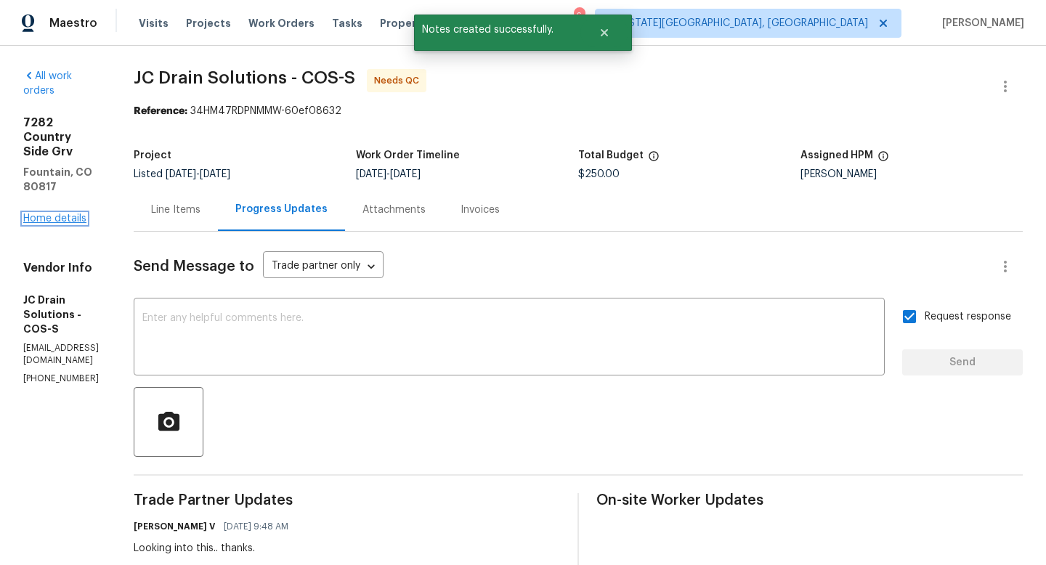
click at [33, 214] on link "Home details" at bounding box center [54, 219] width 63 height 10
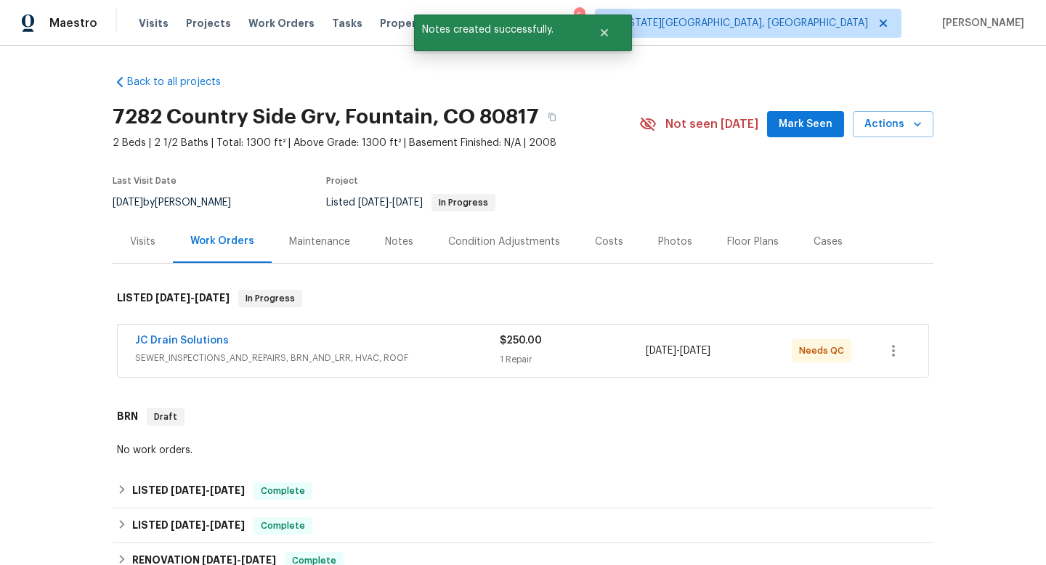
click at [395, 235] on div "Notes" at bounding box center [399, 242] width 28 height 15
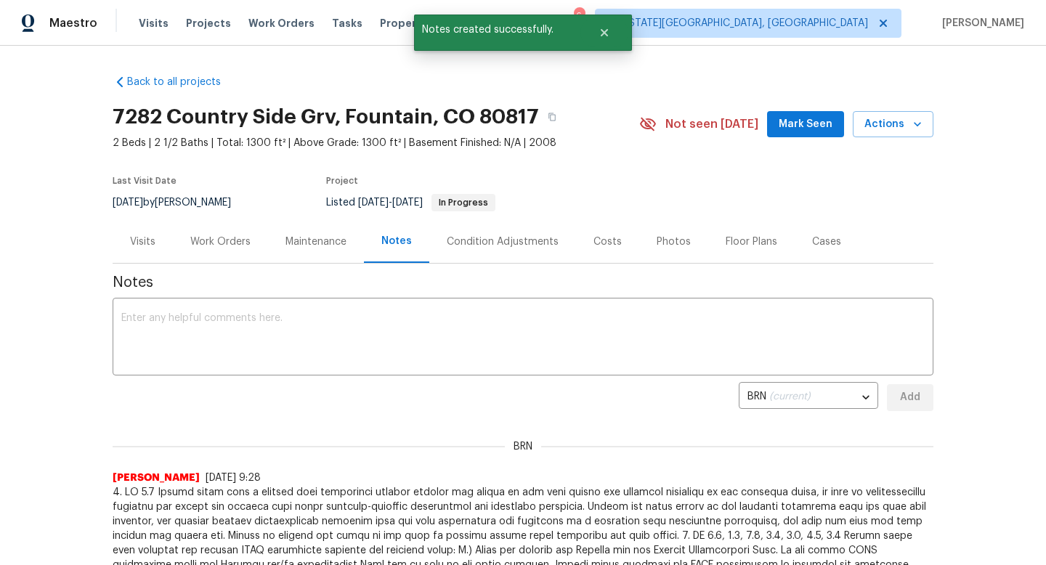
click at [804, 122] on span "Mark Seen" at bounding box center [806, 124] width 54 height 18
click at [596, 24] on button "Close" at bounding box center [604, 32] width 48 height 29
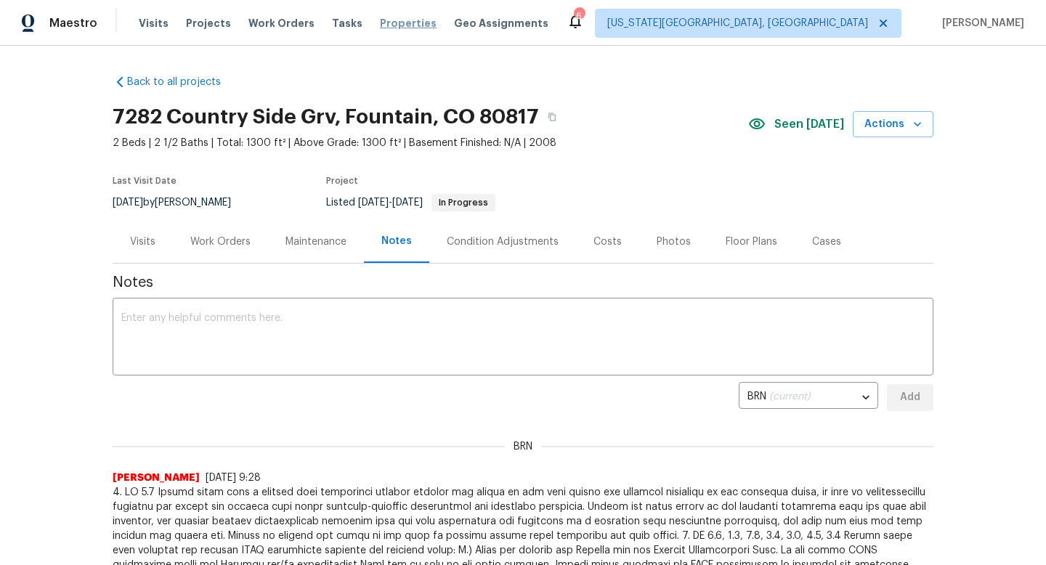
click at [384, 24] on span "Properties" at bounding box center [408, 23] width 57 height 15
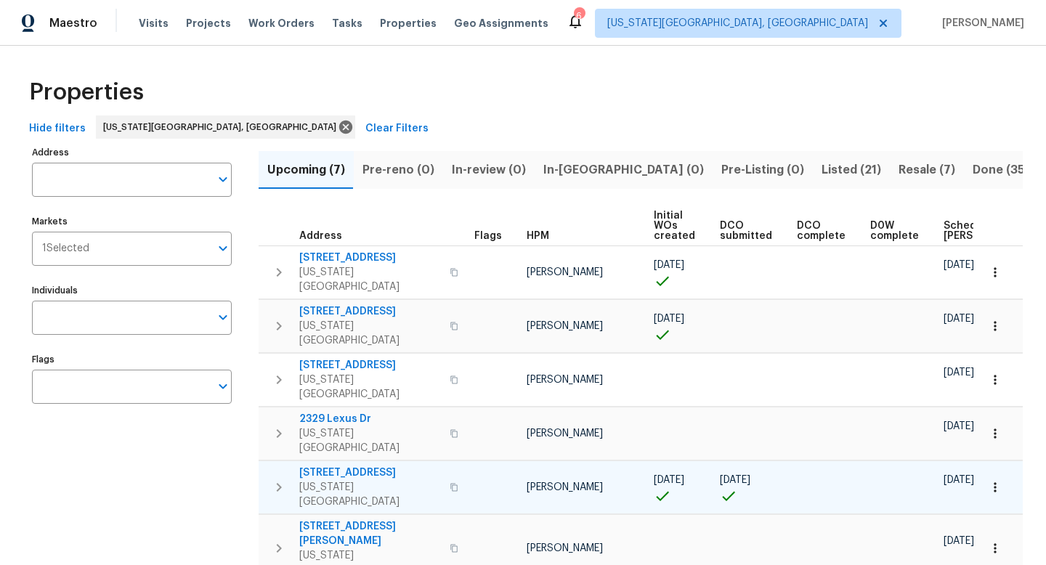
click at [321, 466] on span "[STREET_ADDRESS]" at bounding box center [370, 473] width 142 height 15
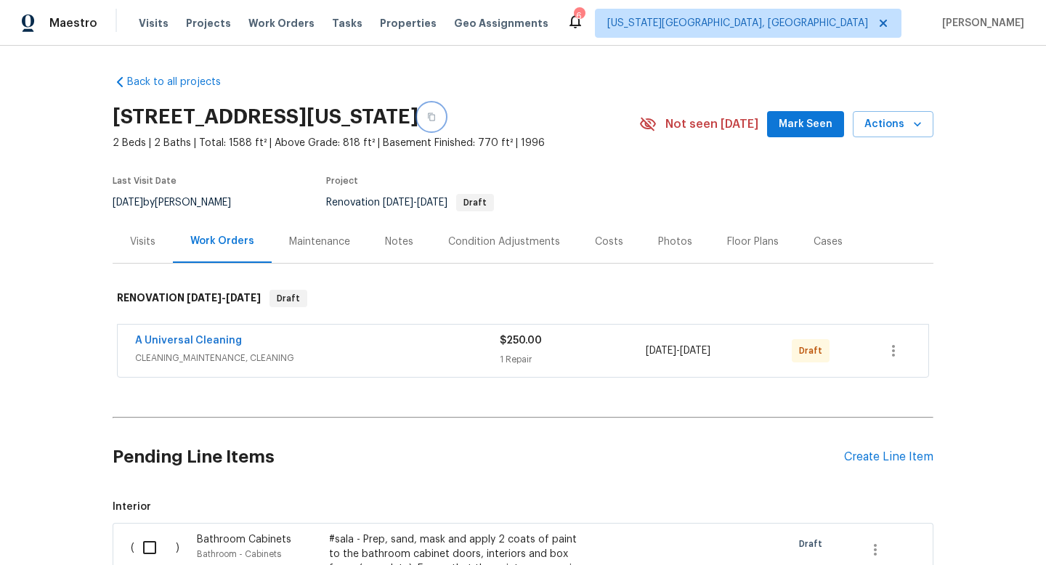
click at [436, 114] on icon "button" at bounding box center [431, 117] width 9 height 9
